Goal: Communication & Community: Share content

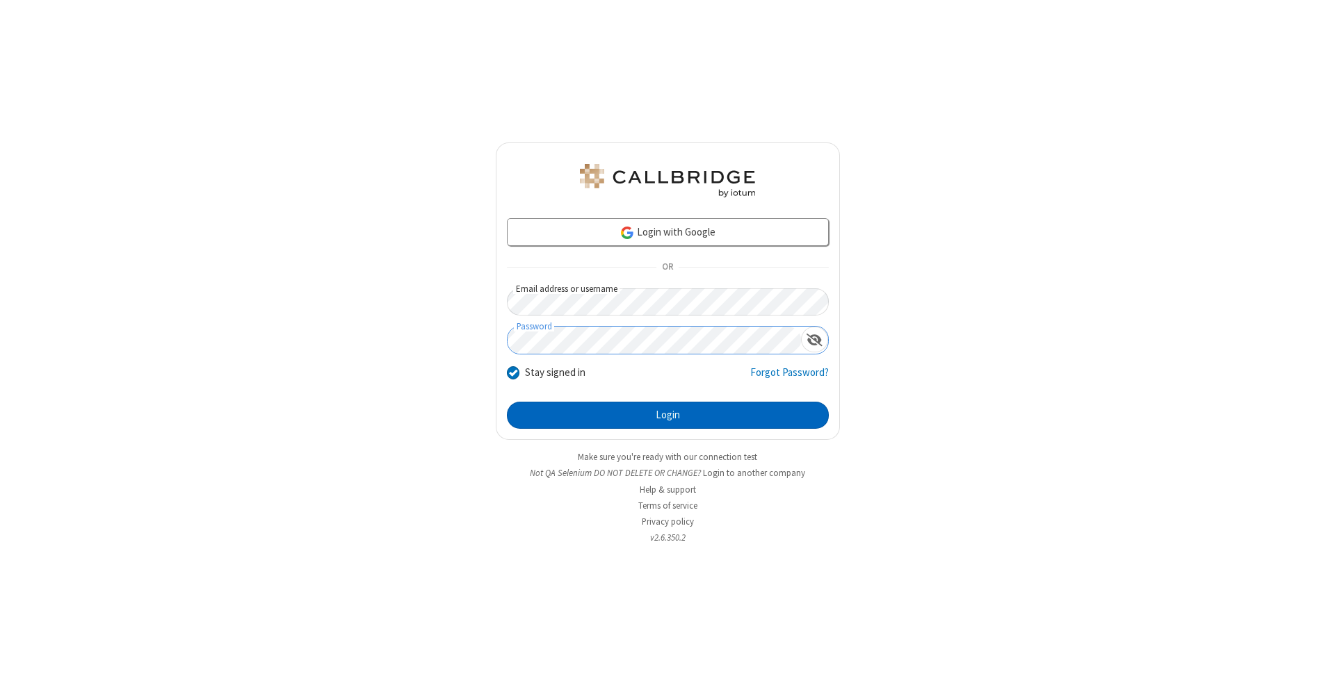
click at [668, 416] on button "Login" at bounding box center [668, 416] width 322 height 28
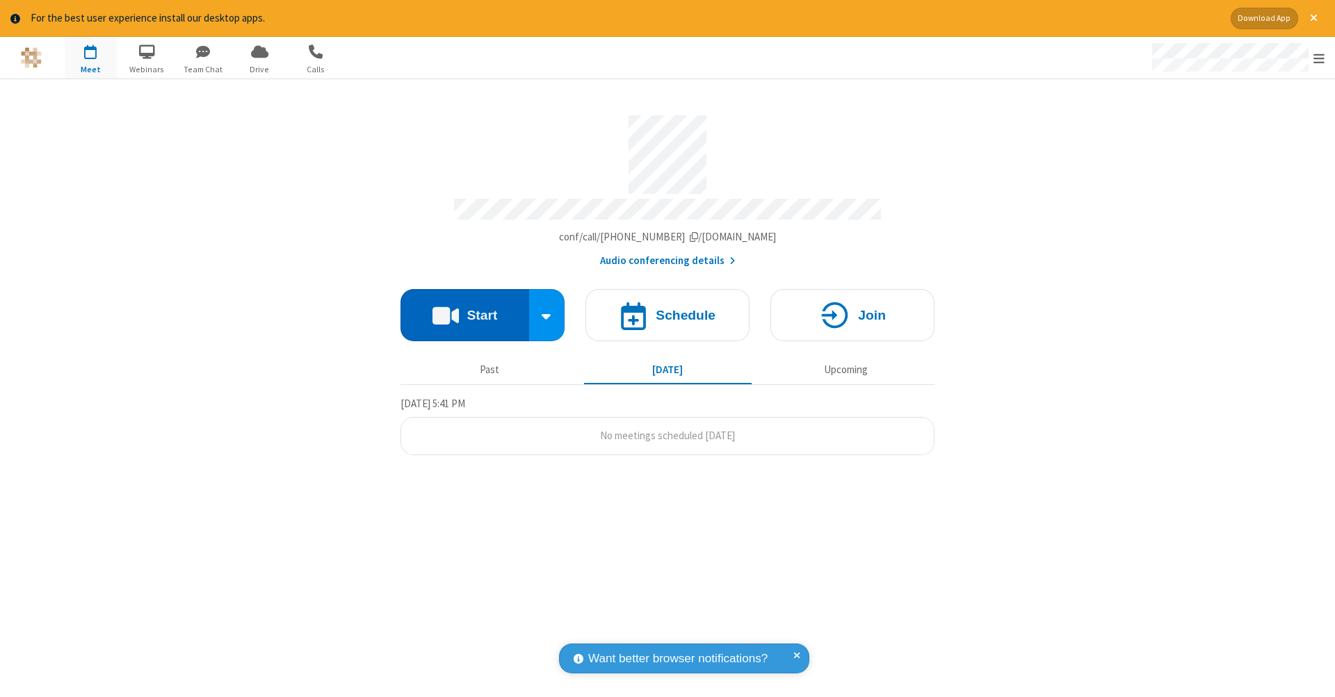
click at [464, 308] on button "Start" at bounding box center [465, 315] width 129 height 52
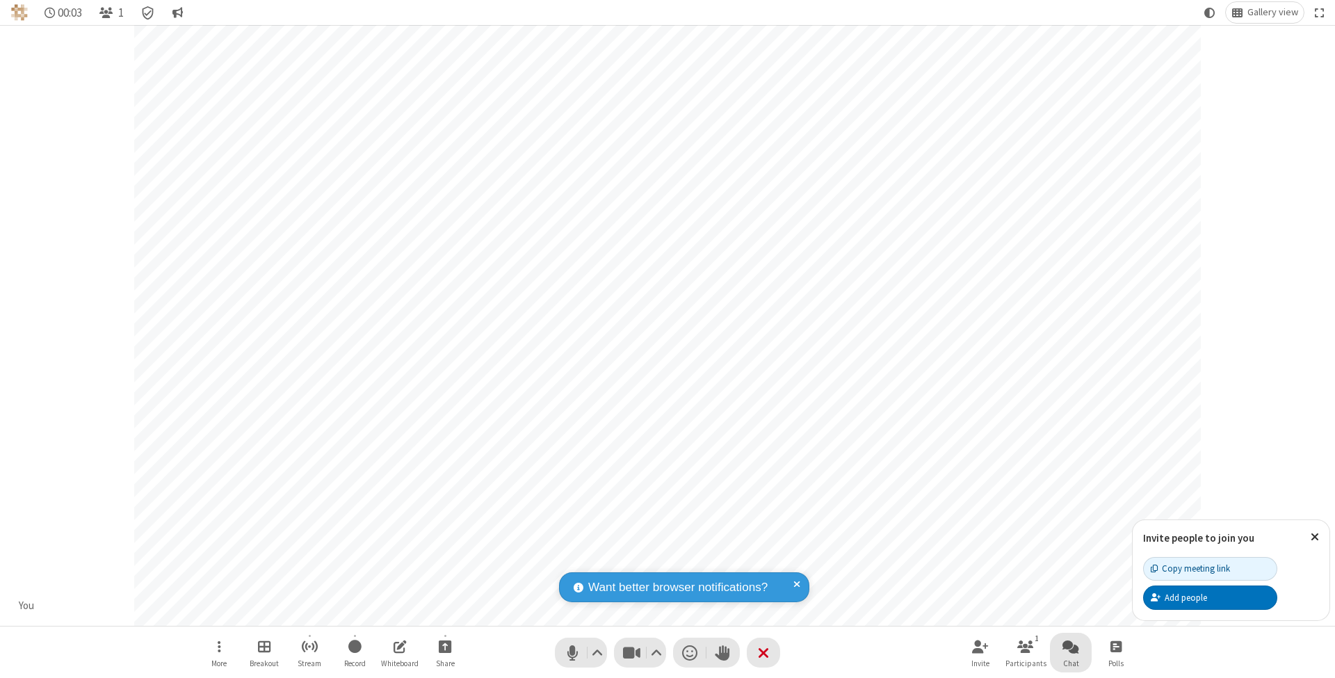
click at [1070, 646] on span "Open chat" at bounding box center [1070, 646] width 17 height 17
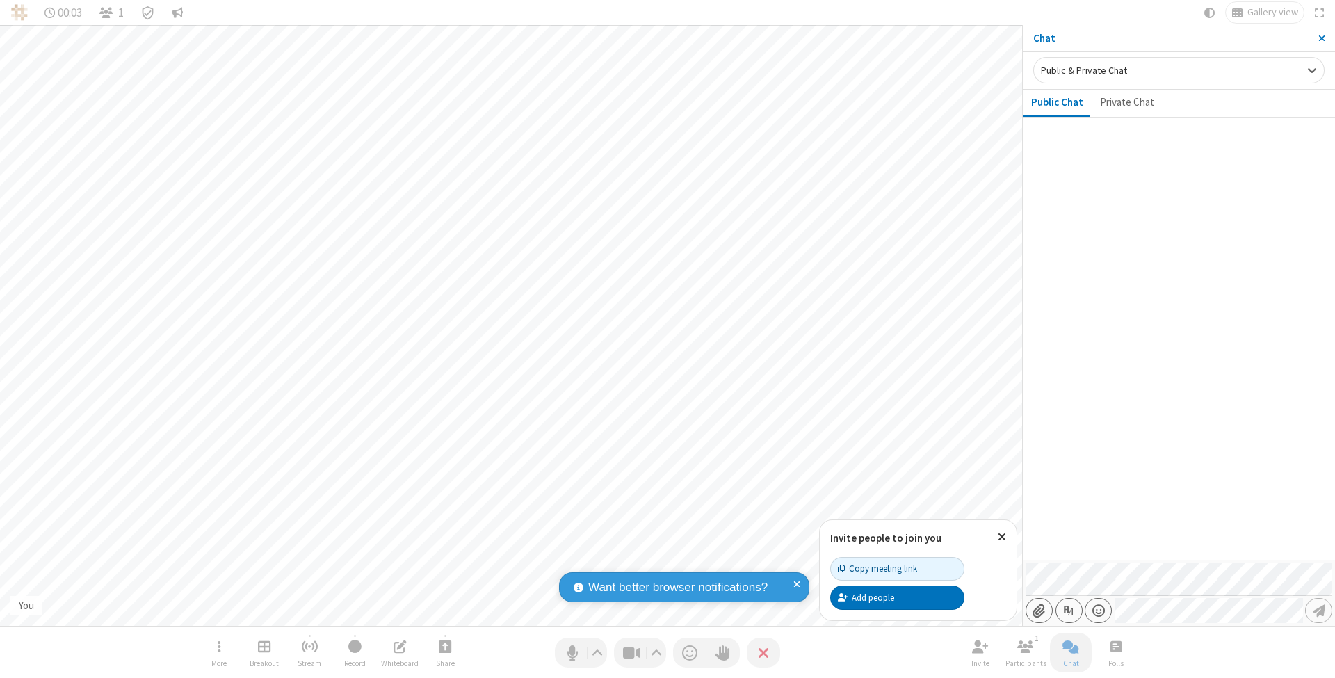
type input "C:\fakepath\doc_test.docx"
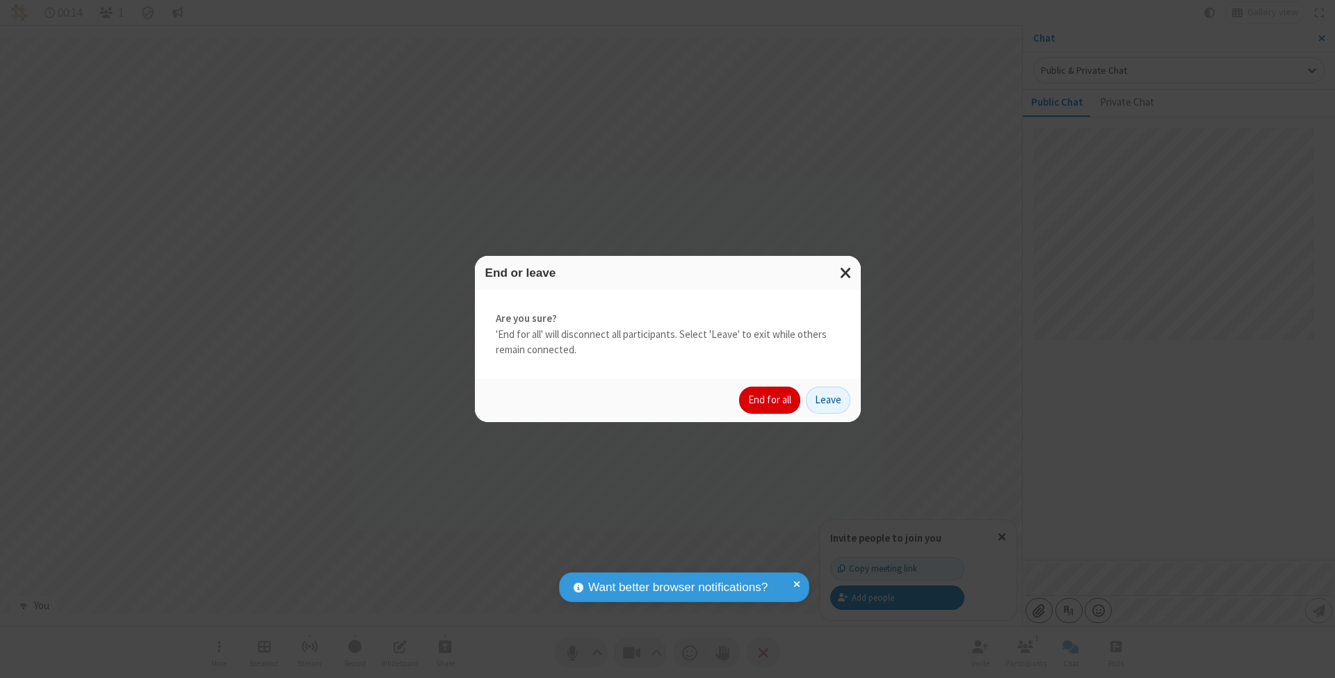
click at [770, 399] on button "End for all" at bounding box center [769, 401] width 61 height 28
